Goal: Check status

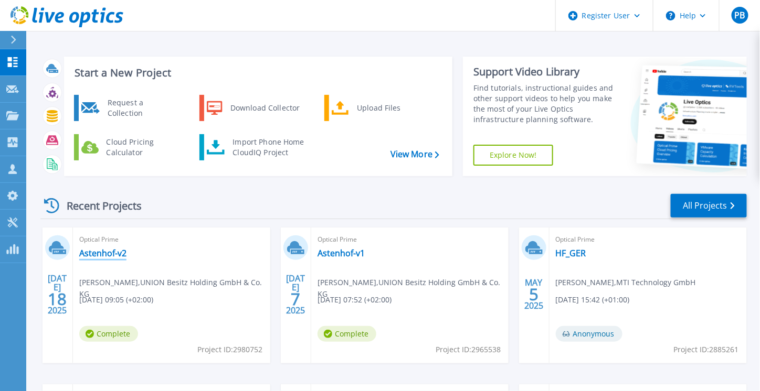
click at [114, 256] on link "Astenhof-v2" at bounding box center [102, 253] width 47 height 10
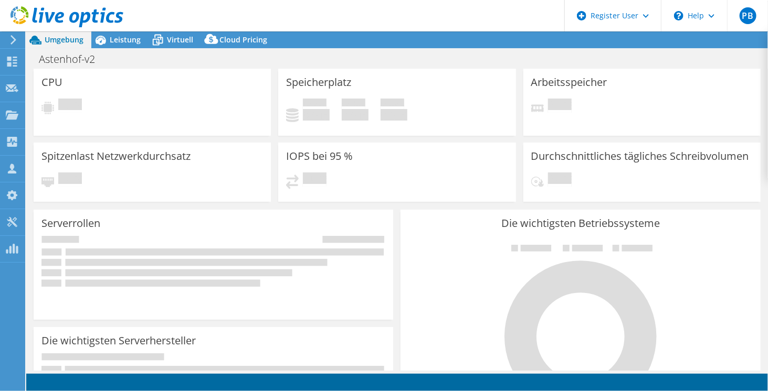
select select "USD"
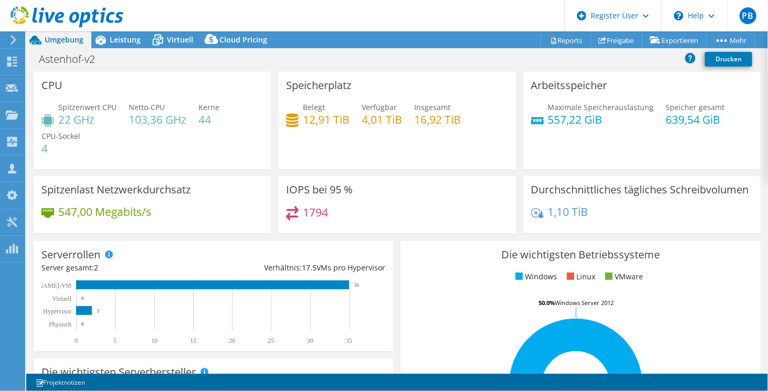
scroll to position [137, 0]
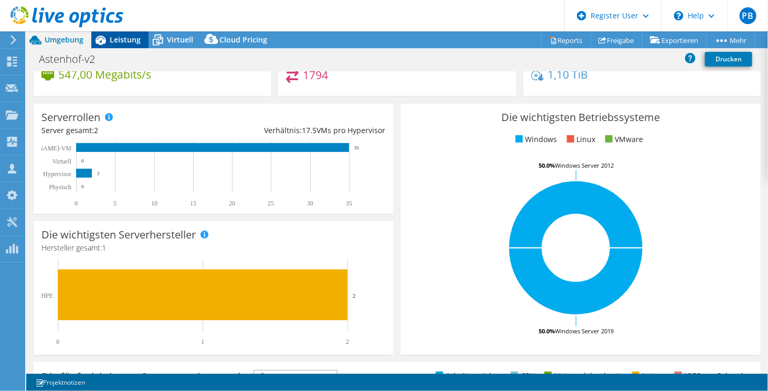
click at [121, 35] on span "Leistung" at bounding box center [125, 40] width 31 height 10
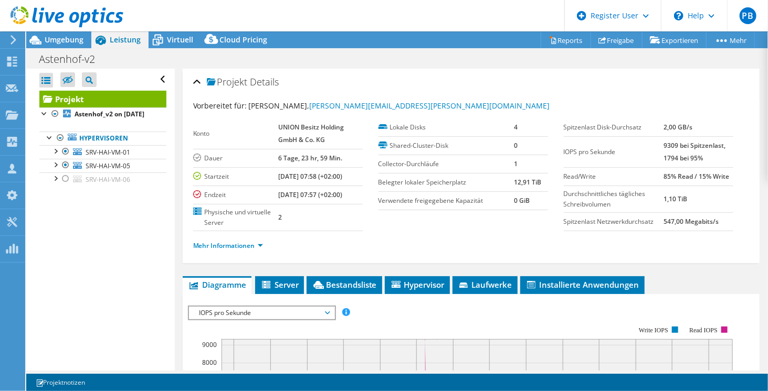
scroll to position [0, 0]
click at [420, 282] on span "Hypervisor" at bounding box center [417, 285] width 55 height 10
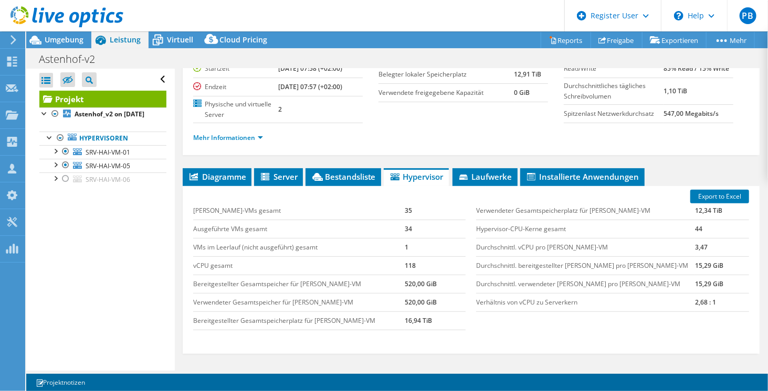
scroll to position [108, 0]
click at [452, 301] on td "520,00 GiB" at bounding box center [435, 302] width 61 height 18
